Goal: Transaction & Acquisition: Purchase product/service

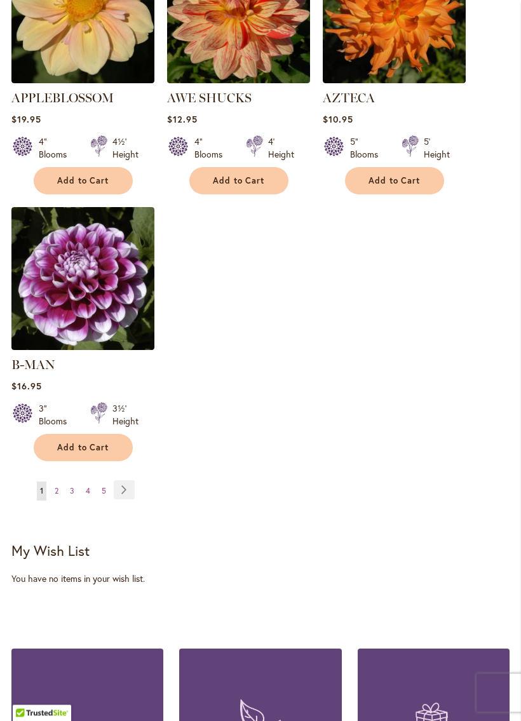
scroll to position [1664, 0]
click at [128, 484] on link "Page Next" at bounding box center [124, 489] width 21 height 19
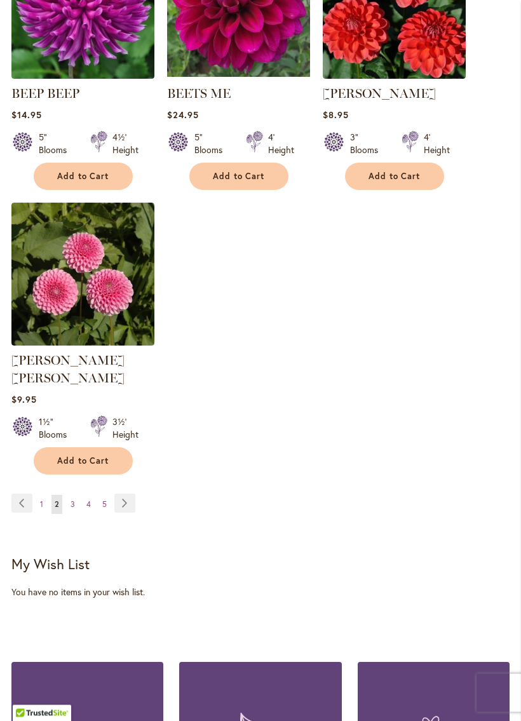
scroll to position [1653, 0]
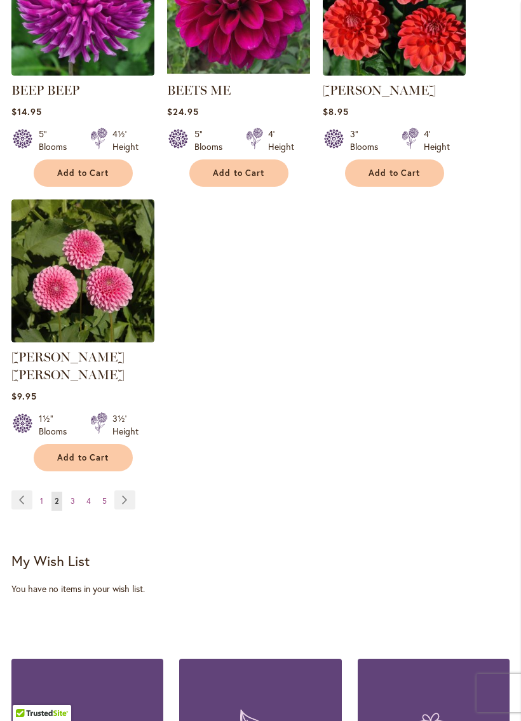
click at [127, 496] on link "Page Next" at bounding box center [124, 499] width 21 height 19
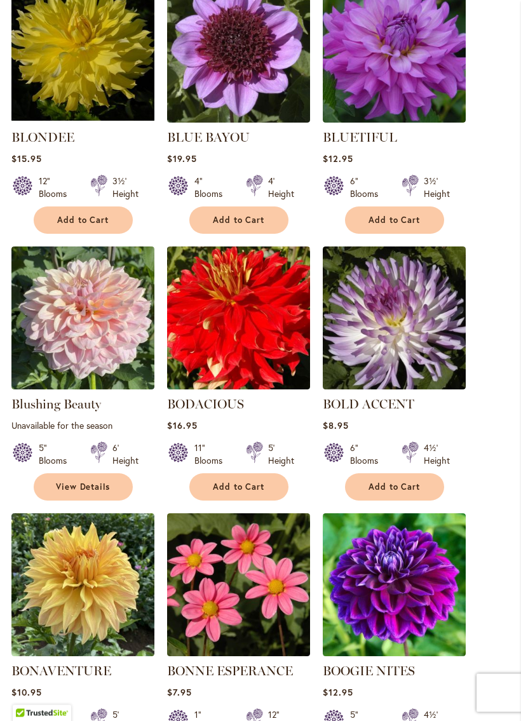
scroll to position [1073, 0]
click at [419, 339] on img at bounding box center [394, 317] width 143 height 143
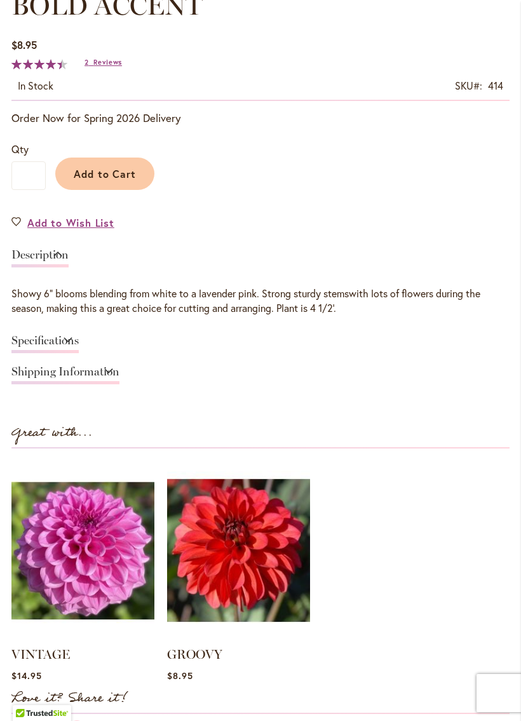
scroll to position [734, 0]
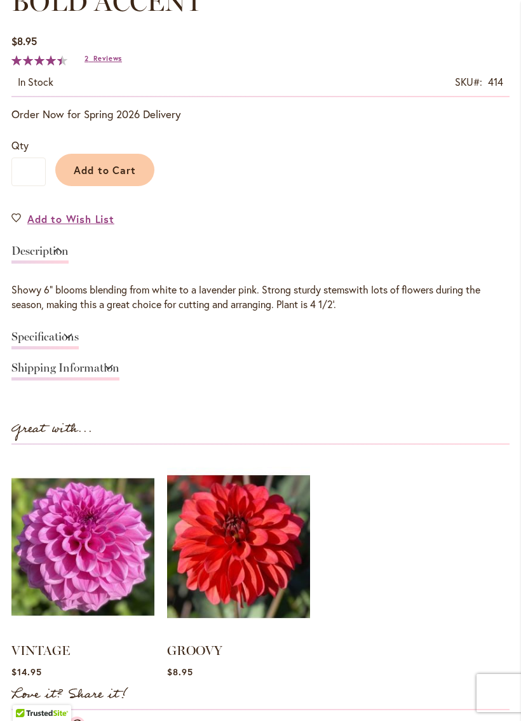
click at [121, 177] on span "Add to Cart" at bounding box center [105, 169] width 63 height 13
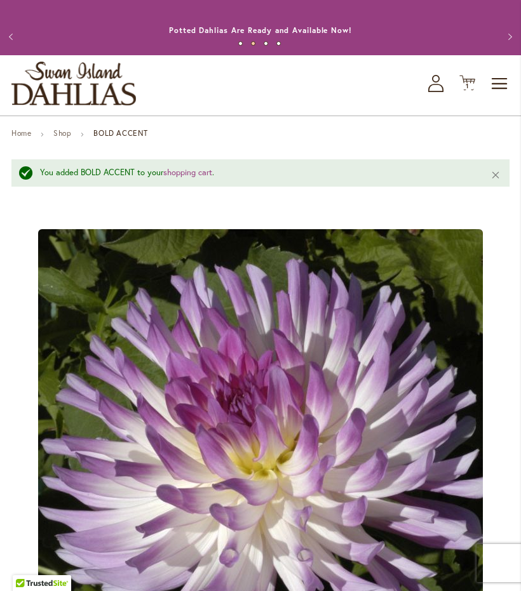
scroll to position [0, 0]
